Goal: Information Seeking & Learning: Learn about a topic

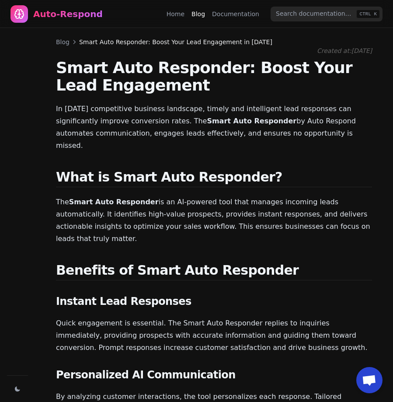
scroll to position [695, 0]
click at [61, 16] on div "Auto-Respond" at bounding box center [68, 14] width 70 height 12
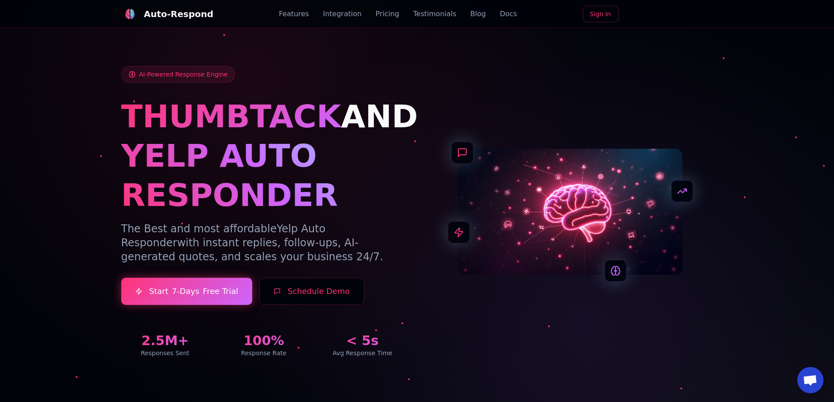
click at [167, 14] on div "Auto-Respond" at bounding box center [179, 14] width 70 height 12
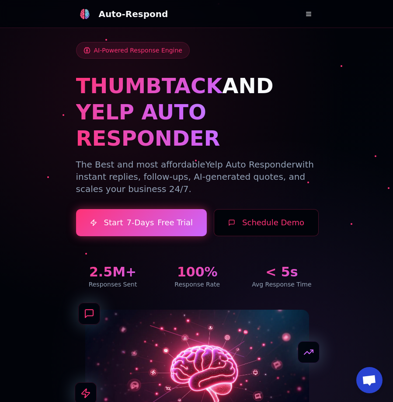
click at [212, 125] on h1 "YELP AUTO RESPONDER" at bounding box center [197, 125] width 243 height 53
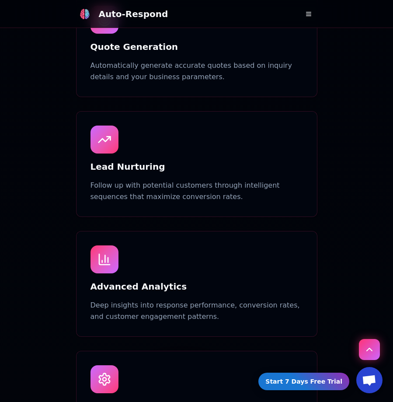
scroll to position [1007, 0]
